Goal: Check status

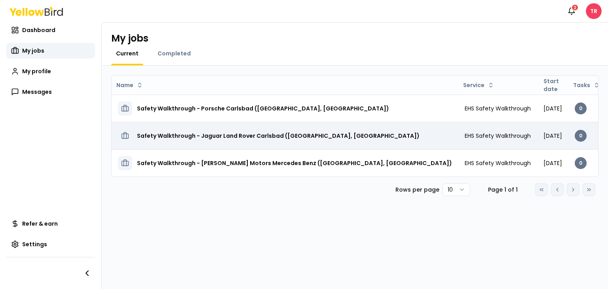
click at [229, 137] on h3 "Safety Walkthrough - Jaguar Land Rover Carlsbad ([GEOGRAPHIC_DATA], [GEOGRAPHIC…" at bounding box center [278, 136] width 283 height 14
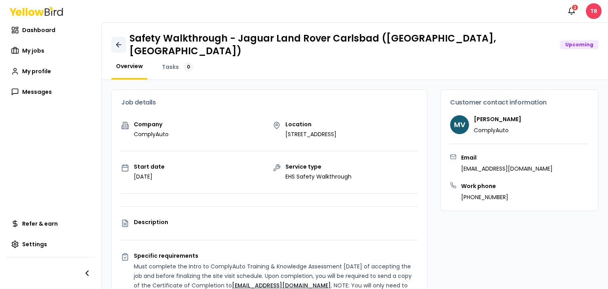
click at [120, 42] on icon at bounding box center [119, 45] width 8 height 8
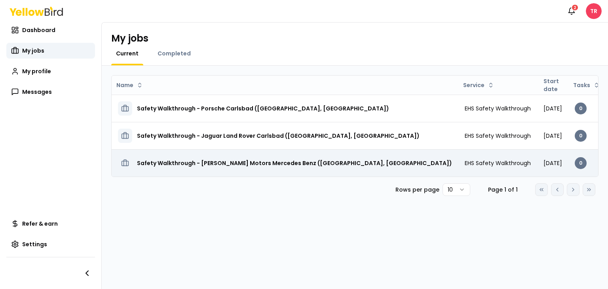
click at [184, 166] on h3 "Safety Walkthrough - [PERSON_NAME] Motors Mercedes Benz ([GEOGRAPHIC_DATA], [GE…" at bounding box center [294, 163] width 315 height 14
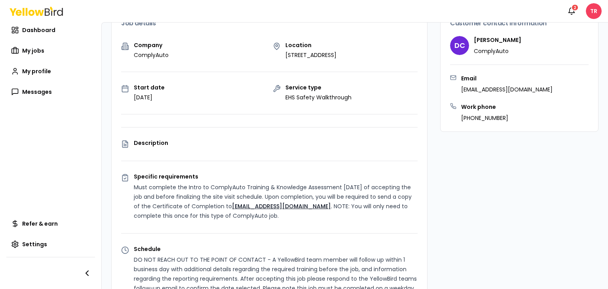
scroll to position [40, 0]
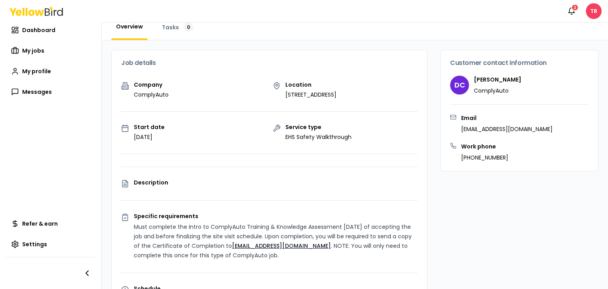
drag, startPoint x: 291, startPoint y: 171, endPoint x: 397, endPoint y: 192, distance: 108.1
drag, startPoint x: 397, startPoint y: 192, endPoint x: 408, endPoint y: 207, distance: 18.9
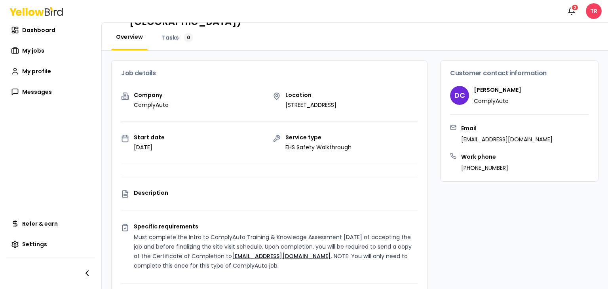
scroll to position [0, 0]
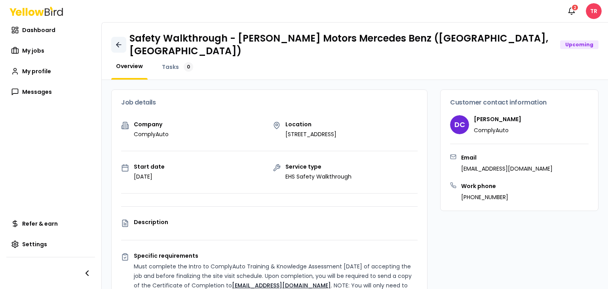
click at [114, 42] on link at bounding box center [118, 45] width 15 height 16
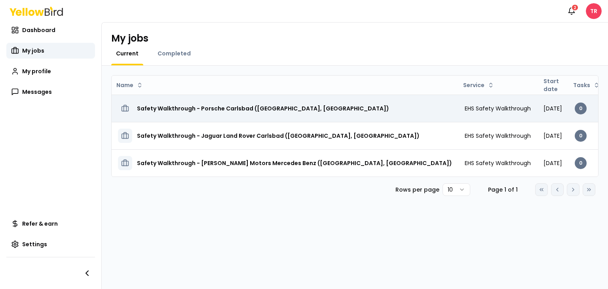
click at [230, 106] on h3 "Safety Walkthrough - Porsche Carlsbad ([GEOGRAPHIC_DATA], [GEOGRAPHIC_DATA])" at bounding box center [263, 108] width 252 height 14
